Goal: Transaction & Acquisition: Subscribe to service/newsletter

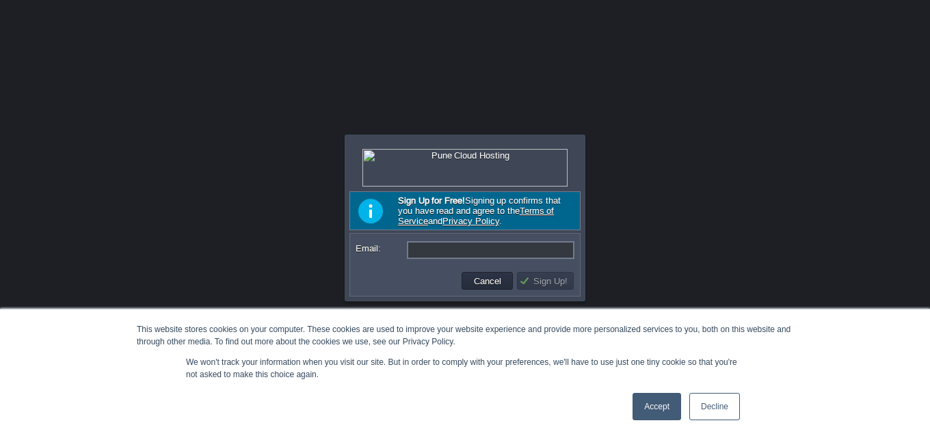
click at [656, 392] on div "Accept Decline" at bounding box center [686, 407] width 116 height 36
click at [662, 407] on link "Accept" at bounding box center [656, 406] width 49 height 27
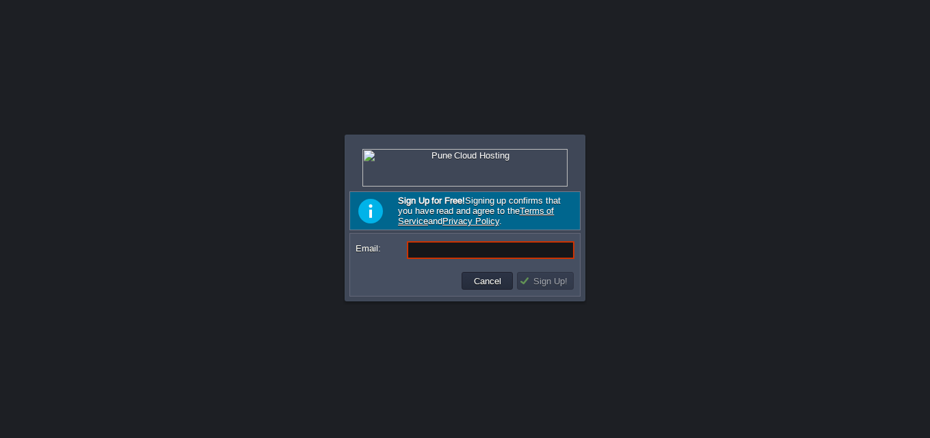
paste input "monicasantos77782@gmail.com"
type input "monicasantos77782@gmail.com"
click at [548, 290] on td "Sign Up!" at bounding box center [545, 281] width 57 height 18
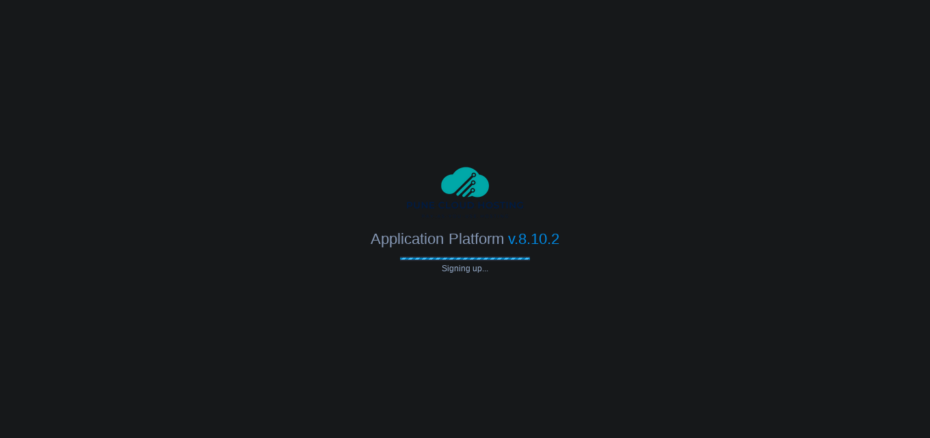
type input "monicasantos77782@gmail.com"
